Goal: Information Seeking & Learning: Learn about a topic

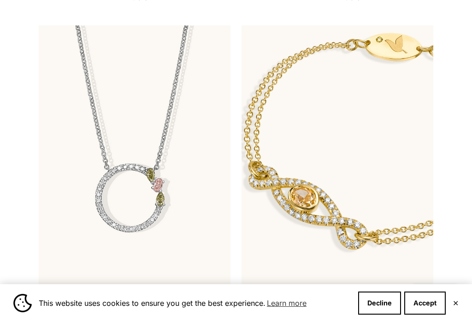
scroll to position [422, 0]
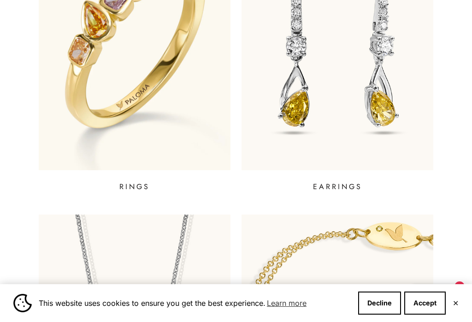
click at [133, 185] on p "RINGS" at bounding box center [134, 186] width 30 height 11
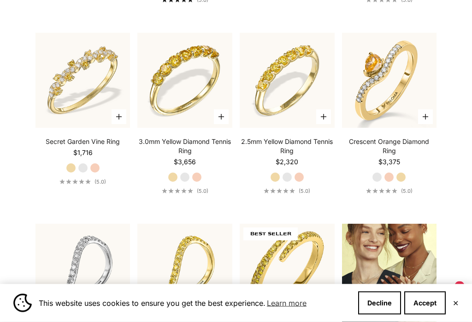
scroll to position [865, 0]
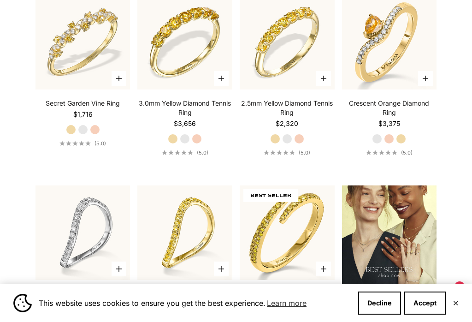
click at [424, 314] on button "Accept" at bounding box center [425, 302] width 42 height 23
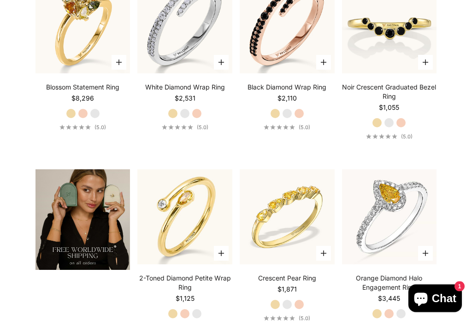
scroll to position [1366, 0]
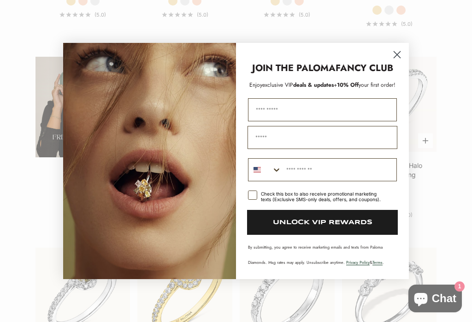
click at [401, 61] on circle "Close dialog" at bounding box center [397, 54] width 15 height 15
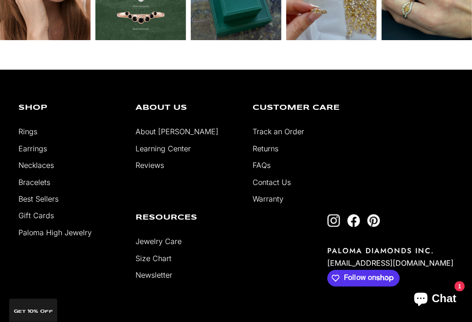
scroll to position [2748, 0]
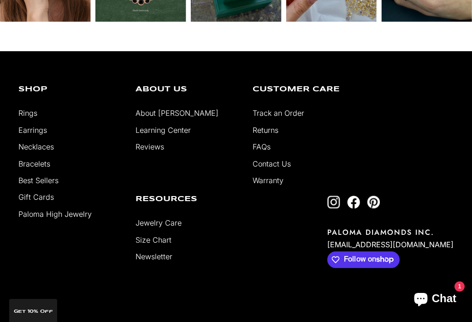
click at [38, 219] on link "Paloma High Jewelry" at bounding box center [54, 213] width 73 height 9
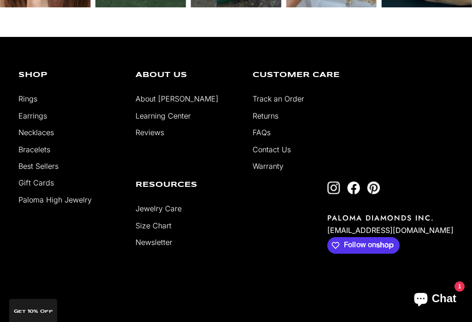
click at [158, 103] on link "About [PERSON_NAME]" at bounding box center [177, 98] width 83 height 9
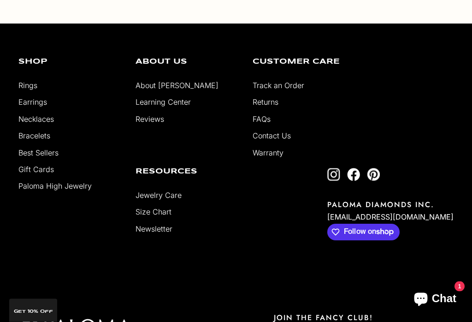
scroll to position [1621, 0]
click at [53, 190] on link "Paloma High Jewelry" at bounding box center [54, 185] width 73 height 9
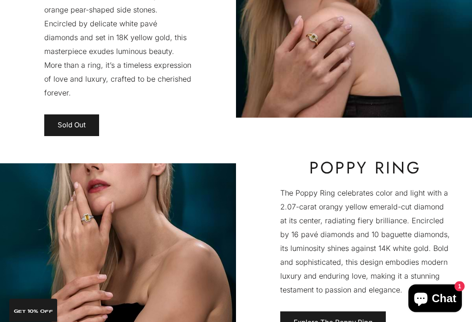
scroll to position [2130, 0]
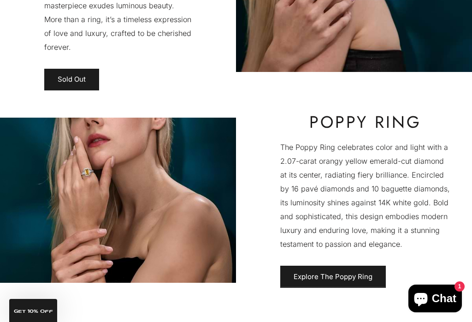
click at [326, 266] on link "Explore The Poppy Ring" at bounding box center [333, 277] width 106 height 22
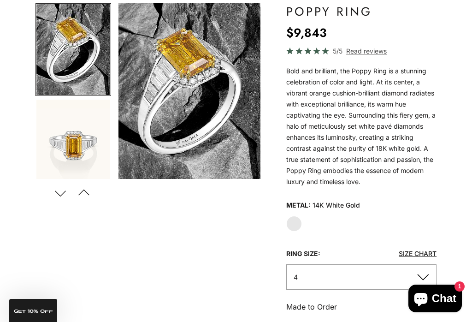
scroll to position [103, 0]
